Goal: Navigation & Orientation: Find specific page/section

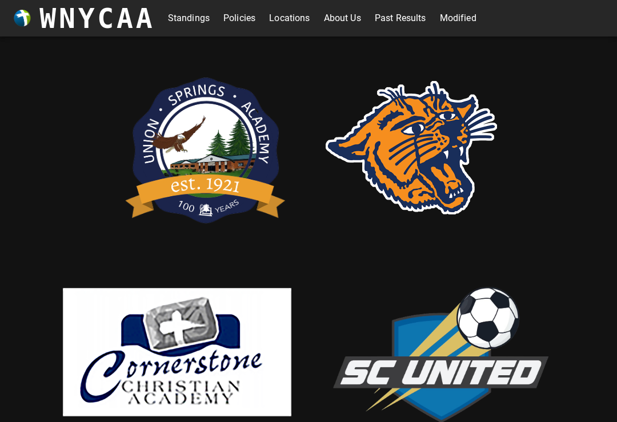
click at [397, 11] on link "Past Results" at bounding box center [400, 18] width 51 height 18
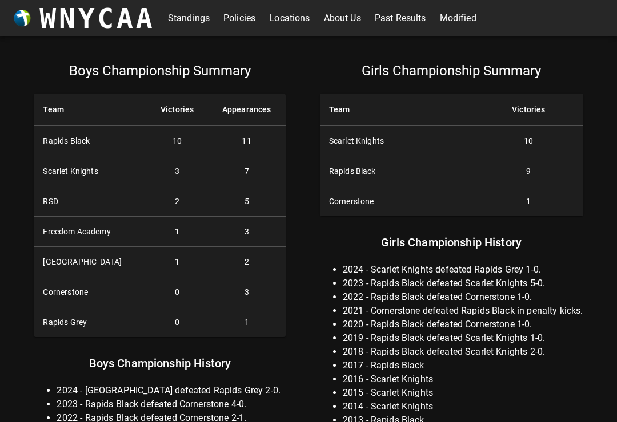
click at [198, 19] on link "Standings" at bounding box center [189, 18] width 42 height 18
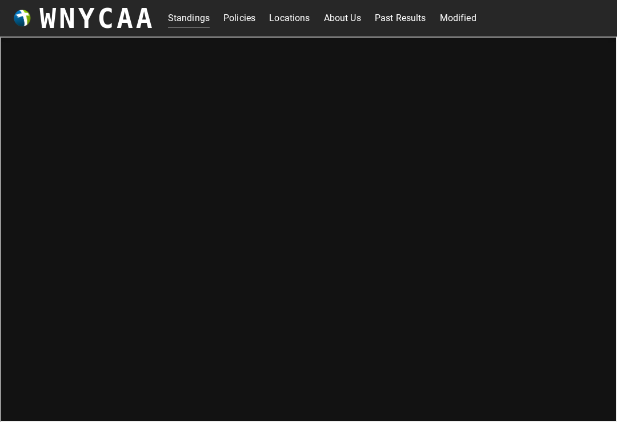
click at [461, 25] on link "Modified" at bounding box center [458, 18] width 37 height 18
click at [180, 17] on link "Standings" at bounding box center [189, 18] width 42 height 18
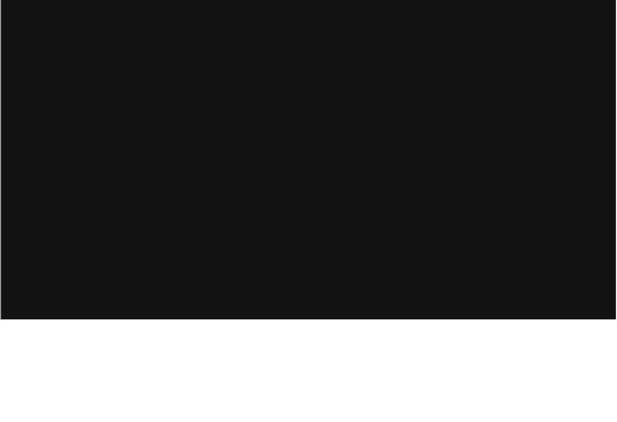
scroll to position [4, 0]
